Goal: Task Accomplishment & Management: Complete application form

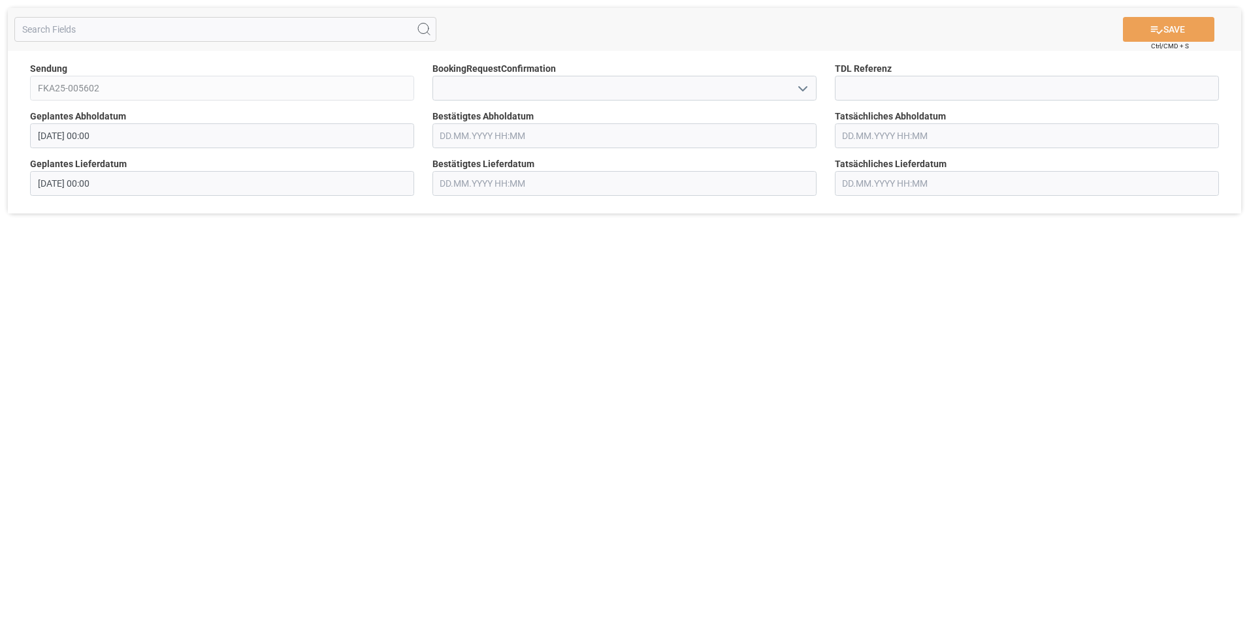
click at [804, 85] on icon "open menu" at bounding box center [803, 89] width 16 height 16
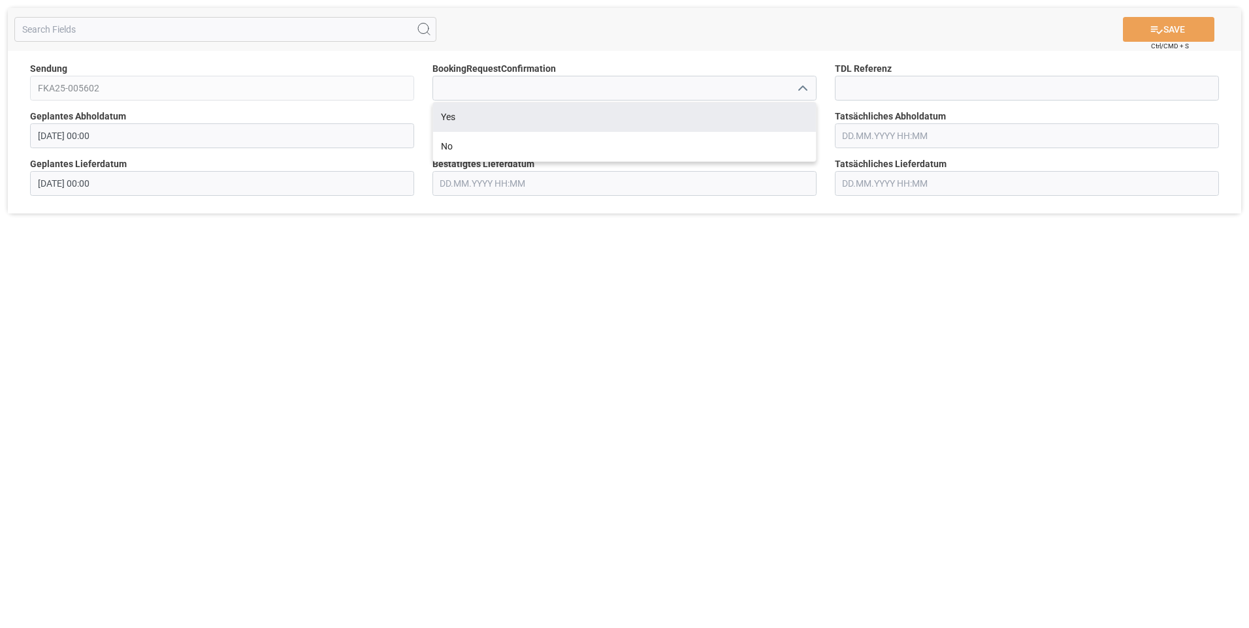
click at [790, 107] on div "Yes" at bounding box center [624, 117] width 383 height 29
type input "Yes"
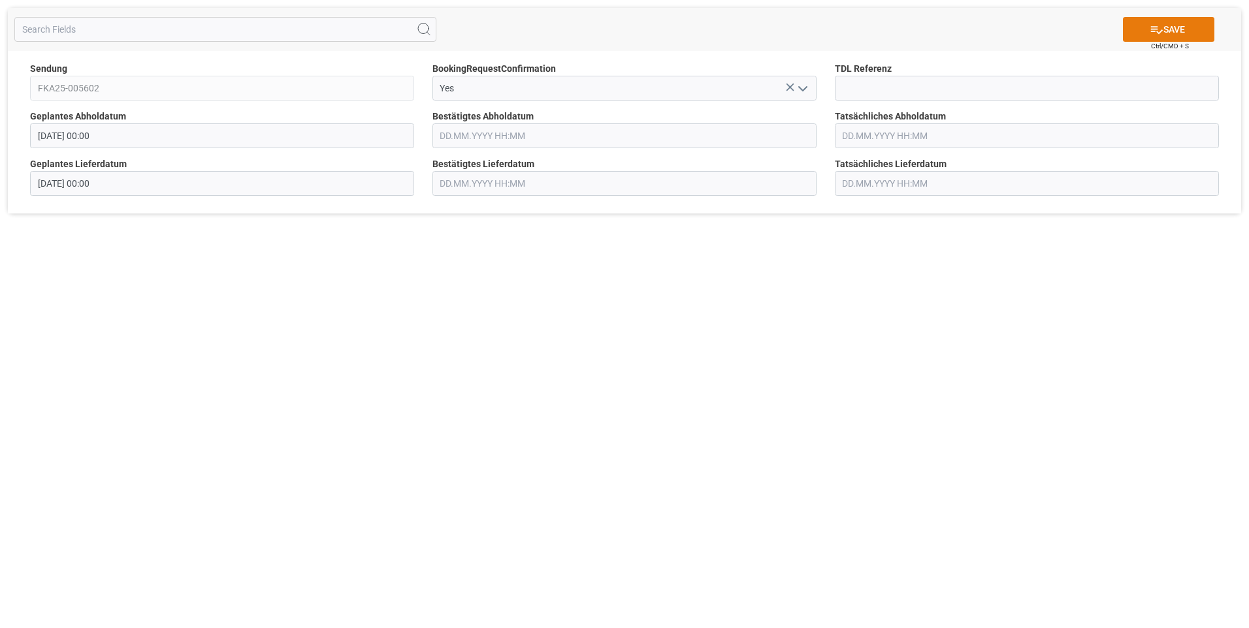
click at [1168, 31] on button "SAVE" at bounding box center [1168, 29] width 91 height 25
click at [810, 91] on icon "open menu" at bounding box center [803, 89] width 16 height 16
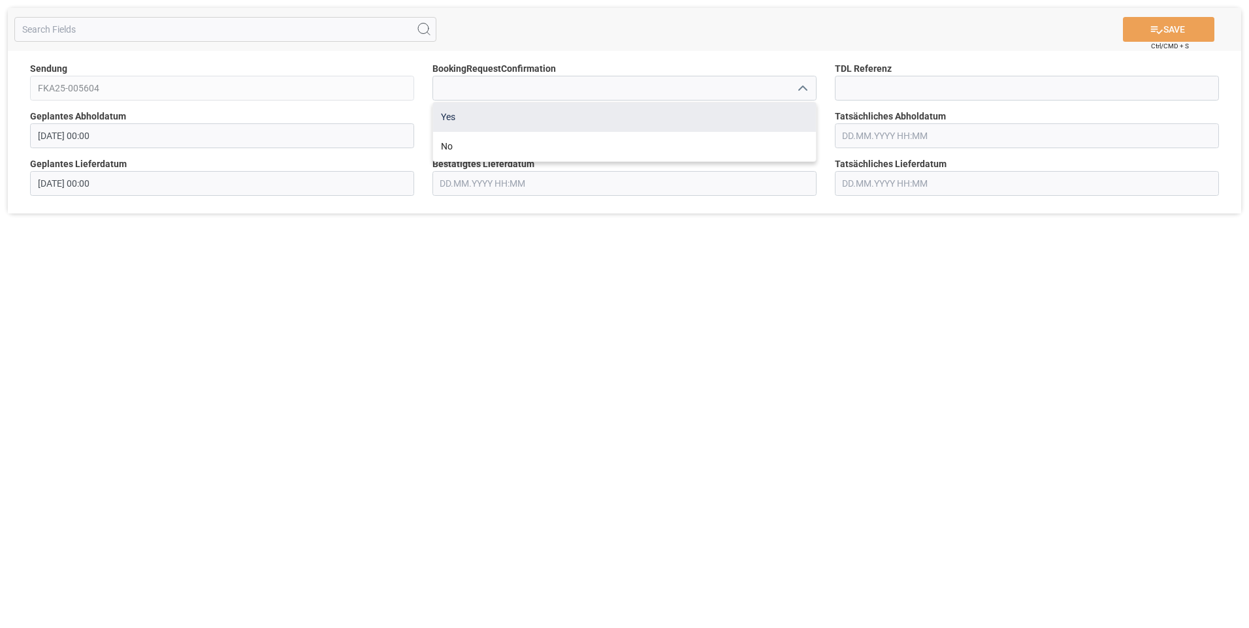
click at [788, 121] on div "Yes" at bounding box center [624, 117] width 383 height 29
type input "Yes"
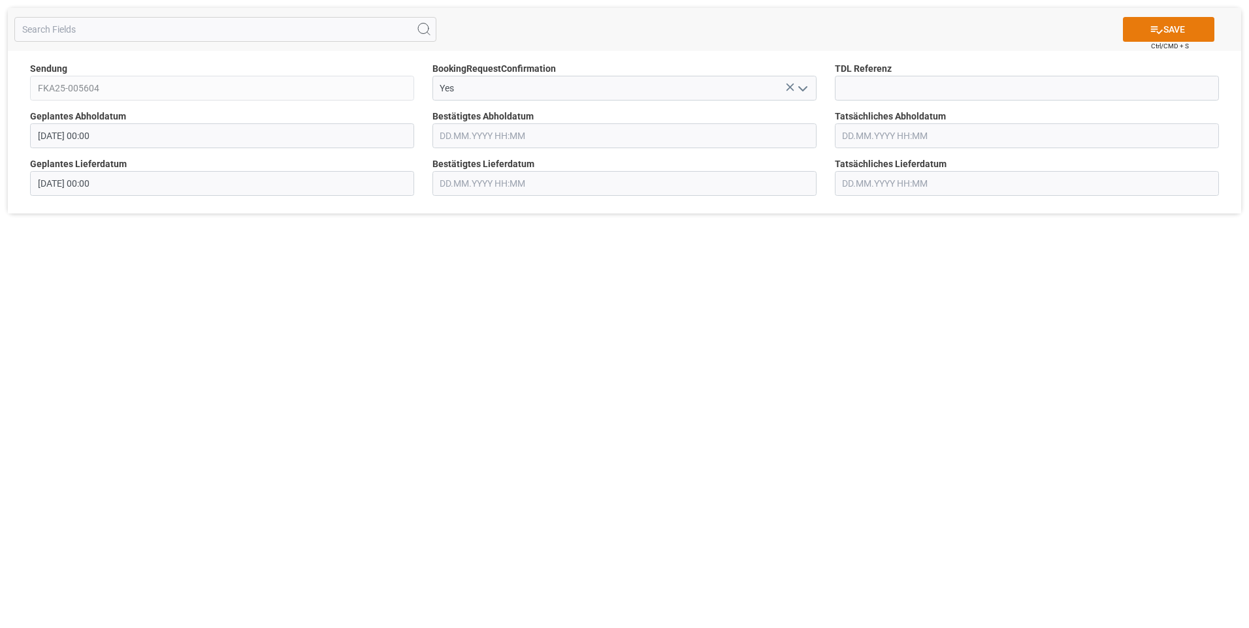
click at [1165, 33] on button "SAVE" at bounding box center [1168, 29] width 91 height 25
